Goal: Book appointment/travel/reservation

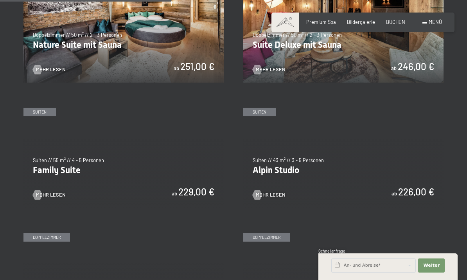
scroll to position [697, 0]
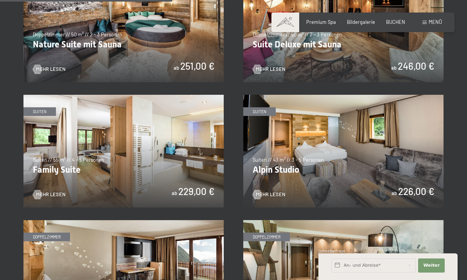
click at [40, 192] on div at bounding box center [37, 194] width 5 height 9
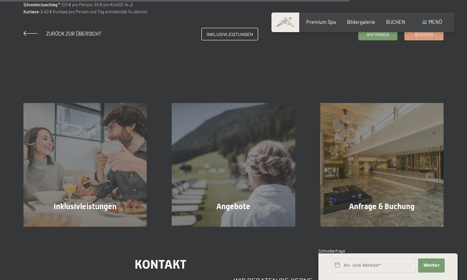
scroll to position [659, 0]
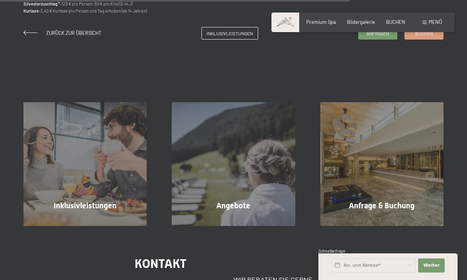
click at [89, 219] on span "Mehr erfahren" at bounding box center [86, 222] width 39 height 7
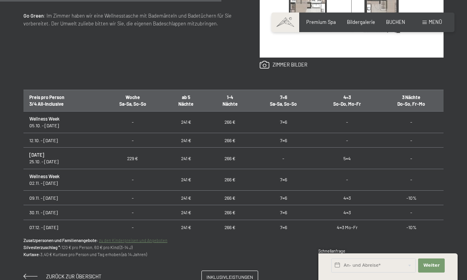
scroll to position [418, 0]
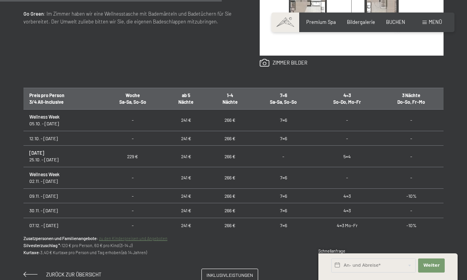
click at [229, 274] on span "Inklusivleistungen" at bounding box center [230, 274] width 47 height 7
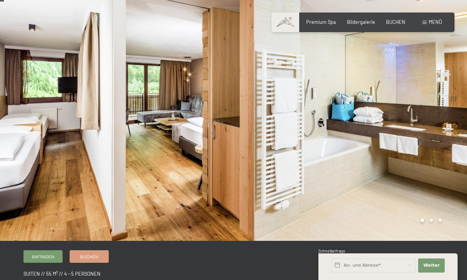
scroll to position [5, 0]
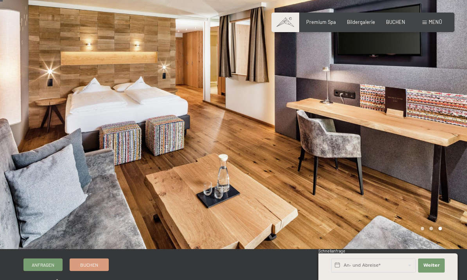
click at [88, 262] on span "Buchen" at bounding box center [89, 264] width 18 height 7
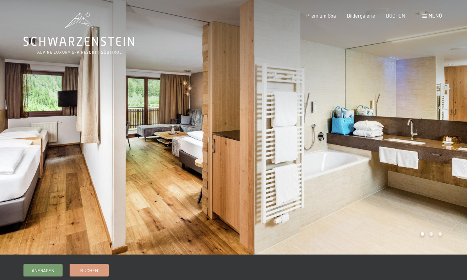
click at [42, 274] on link "Anfragen" at bounding box center [43, 270] width 38 height 12
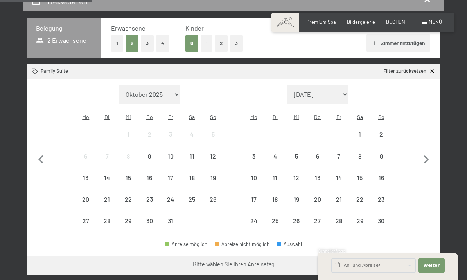
scroll to position [155, 0]
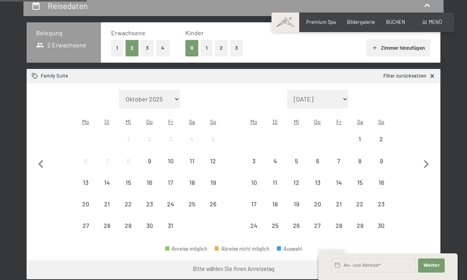
click at [429, 162] on icon "button" at bounding box center [426, 164] width 16 height 16
select select "2025-11-01"
select select "2025-12-01"
select select "2025-11-01"
select select "2025-12-01"
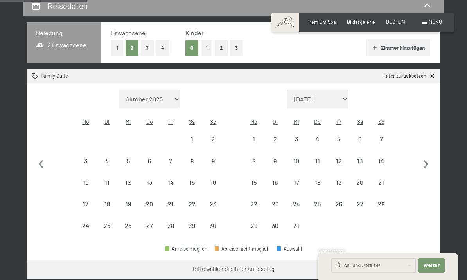
click at [425, 160] on icon "button" at bounding box center [426, 164] width 5 height 8
select select "2025-12-01"
select select "2026-01-01"
select select "2025-12-01"
select select "2026-01-01"
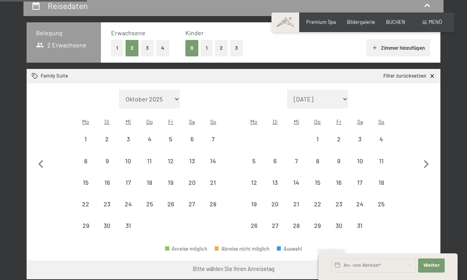
click at [252, 158] on div "5" at bounding box center [254, 168] width 20 height 20
select select "2025-12-01"
select select "2026-01-01"
click at [341, 158] on div "9" at bounding box center [339, 168] width 20 height 20
select select "2025-12-01"
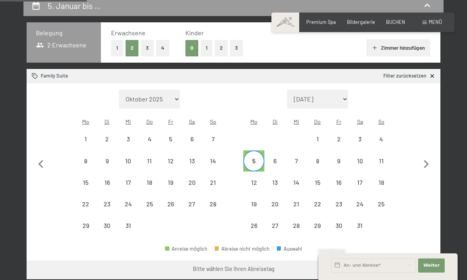
select select "2026-01-01"
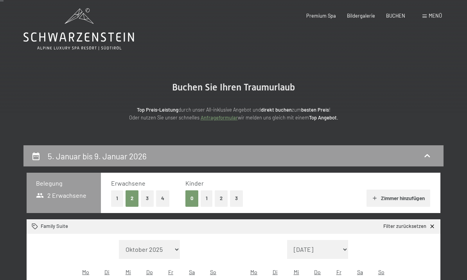
scroll to position [0, 0]
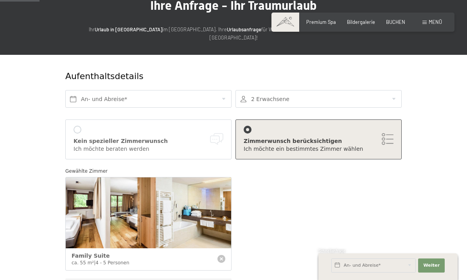
scroll to position [64, 0]
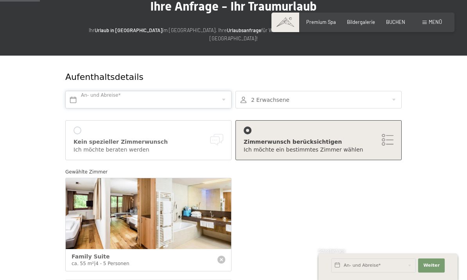
click at [72, 92] on input "text" at bounding box center [148, 100] width 166 height 18
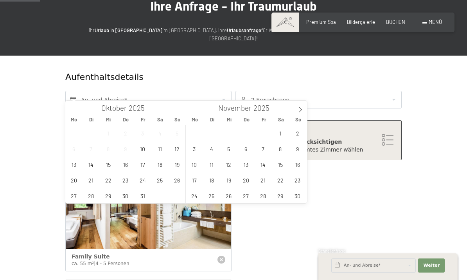
click at [301, 109] on icon at bounding box center [300, 109] width 5 height 5
click at [300, 111] on icon at bounding box center [300, 109] width 5 height 5
type input "2026"
click at [194, 149] on span "5" at bounding box center [194, 148] width 15 height 15
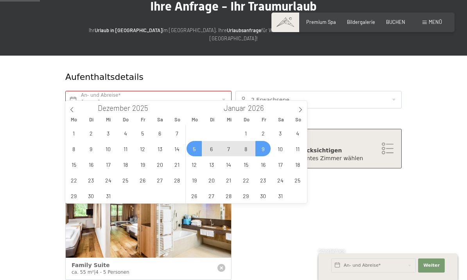
click at [266, 150] on span "9" at bounding box center [262, 148] width 15 height 15
type input "[DATE] - [DATE]"
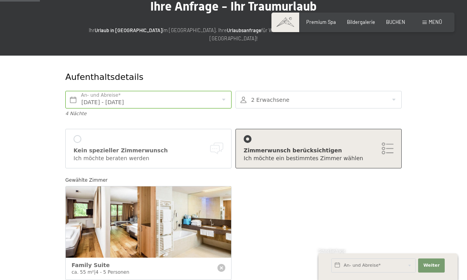
click at [263, 91] on div at bounding box center [318, 100] width 166 height 18
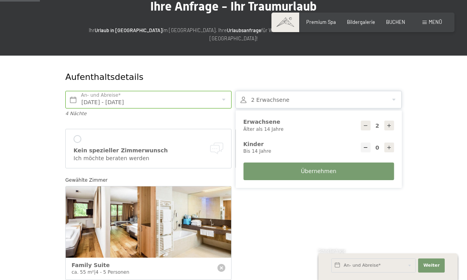
click at [387, 123] on icon at bounding box center [388, 125] width 5 height 5
type input "3"
click at [321, 167] on span "Übernehmen" at bounding box center [319, 171] width 36 height 8
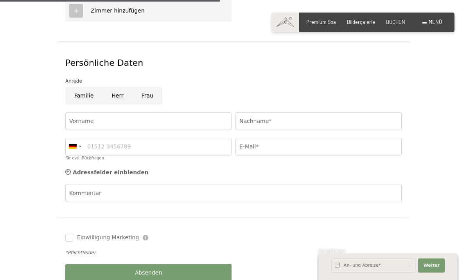
scroll to position [351, 0]
click at [118, 88] on input "Herr" at bounding box center [117, 96] width 30 height 18
radio input "true"
click at [77, 113] on input "Vorname" at bounding box center [148, 122] width 166 height 18
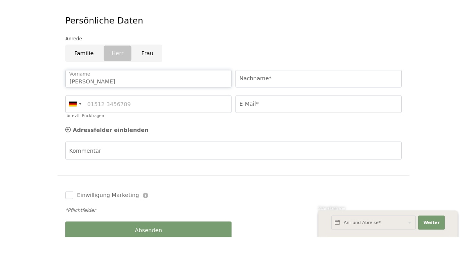
type input "[PERSON_NAME]"
click at [250, 113] on input "Nachname*" at bounding box center [318, 122] width 166 height 18
type input "Malischek"
click at [100, 138] on input "für evtl. Rückfragen" at bounding box center [148, 147] width 166 height 18
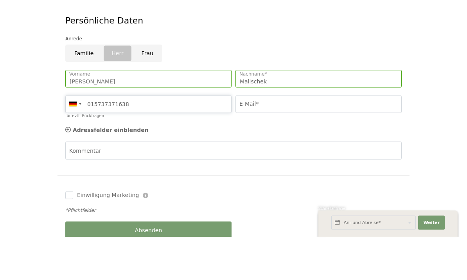
type input "015737371638"
click at [245, 138] on input "E-Mail*" at bounding box center [318, 147] width 166 height 18
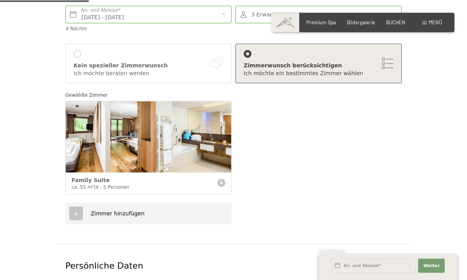
scroll to position [145, 0]
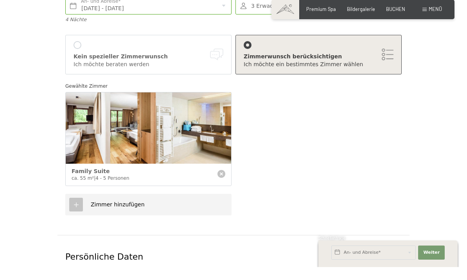
type input "[EMAIL_ADDRESS][DOMAIN_NAME]"
click at [77, 54] on div at bounding box center [78, 58] width 8 height 8
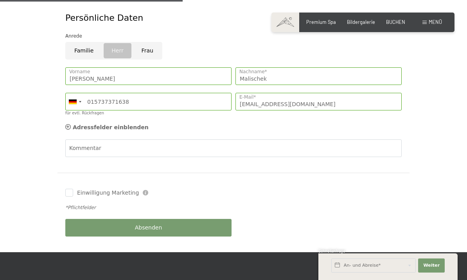
scroll to position [267, 0]
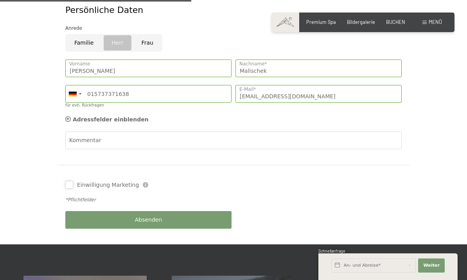
click at [66, 181] on input "Einwilligung Marketing" at bounding box center [69, 185] width 8 height 8
checkbox input "true"
click at [149, 216] on span "Absenden" at bounding box center [148, 220] width 27 height 8
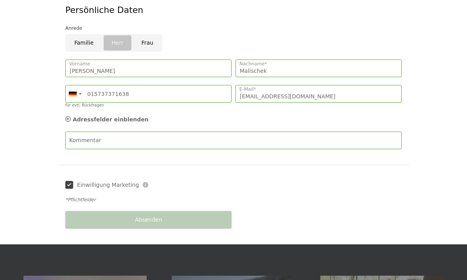
scroll to position [336, 0]
